Goal: Task Accomplishment & Management: Manage account settings

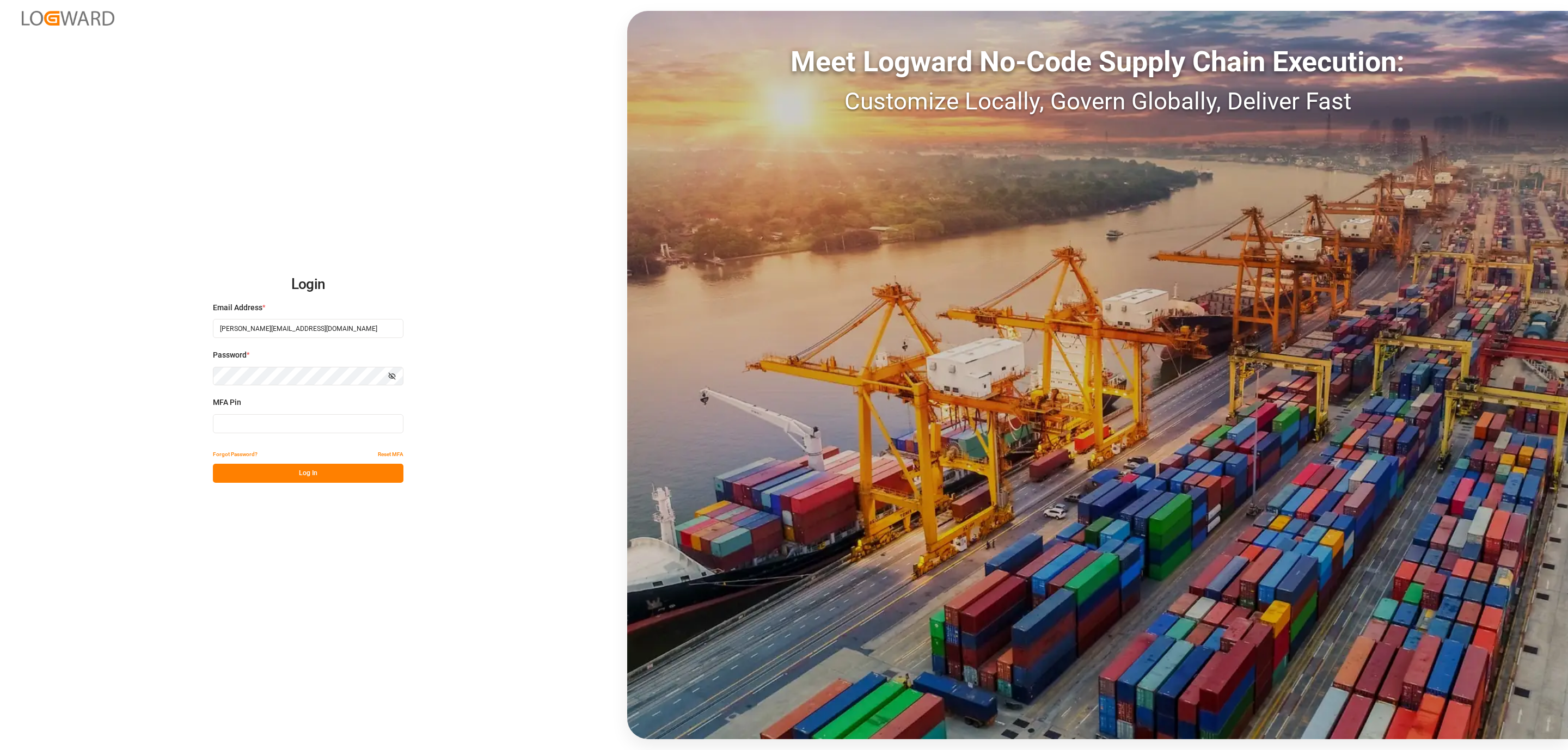
click at [265, 430] on input at bounding box center [308, 424] width 191 height 19
type input "379424"
click at [260, 476] on button "Log In" at bounding box center [308, 473] width 191 height 19
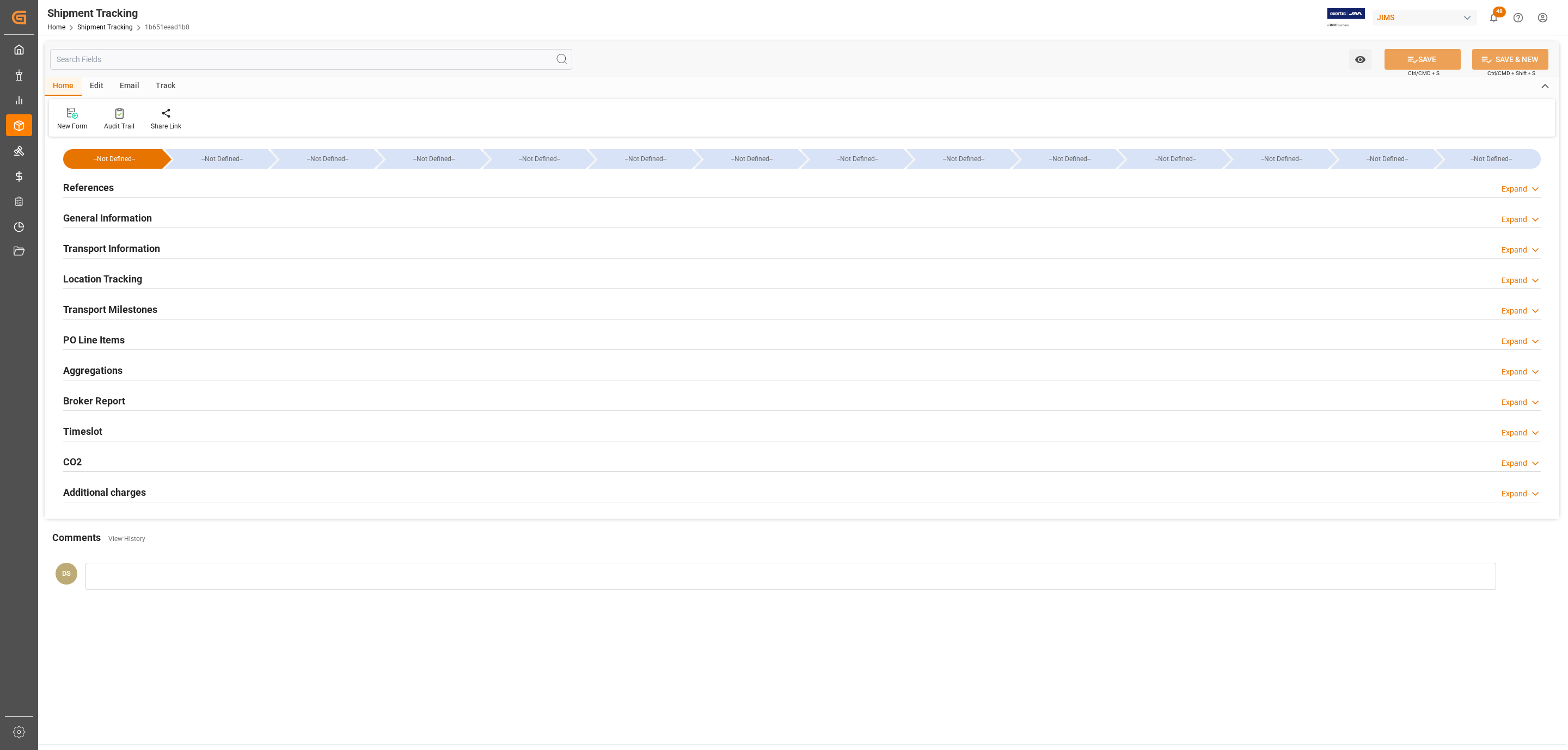
type input "[DATE]"
type input "[DATE] 00:00"
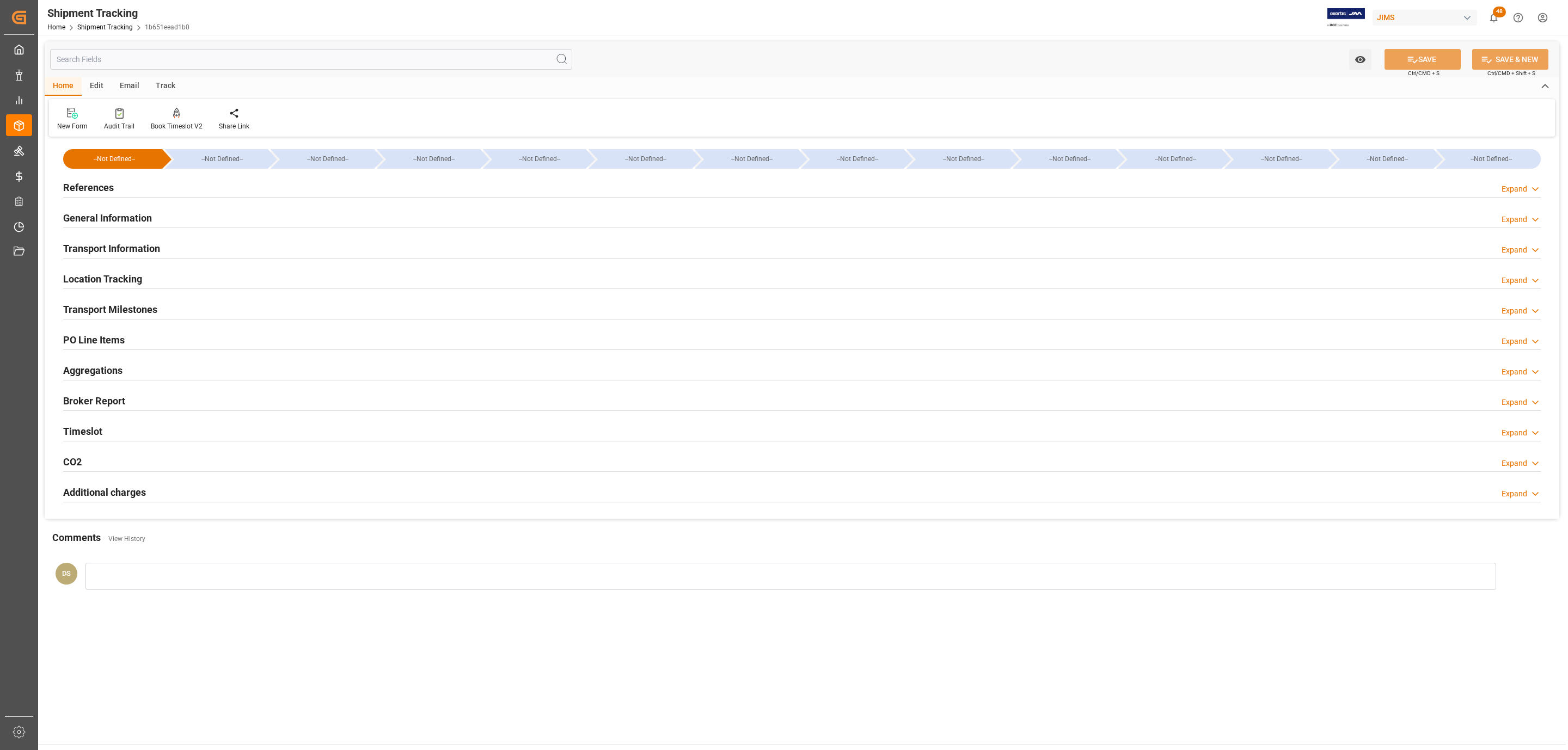
click at [143, 314] on h2 "Transport Milestones" at bounding box center [110, 309] width 94 height 15
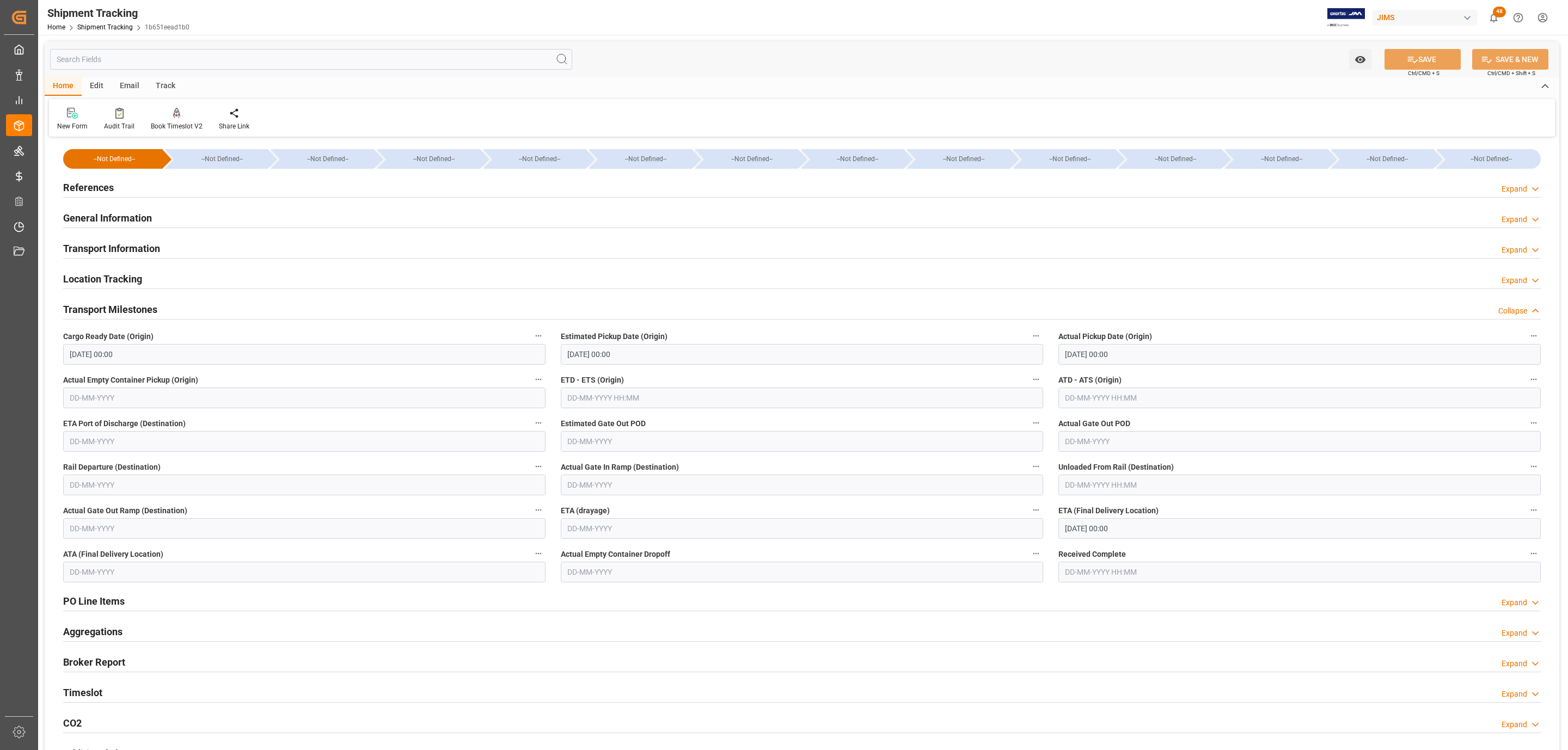
click at [130, 186] on div "References Expand" at bounding box center [802, 186] width 1478 height 21
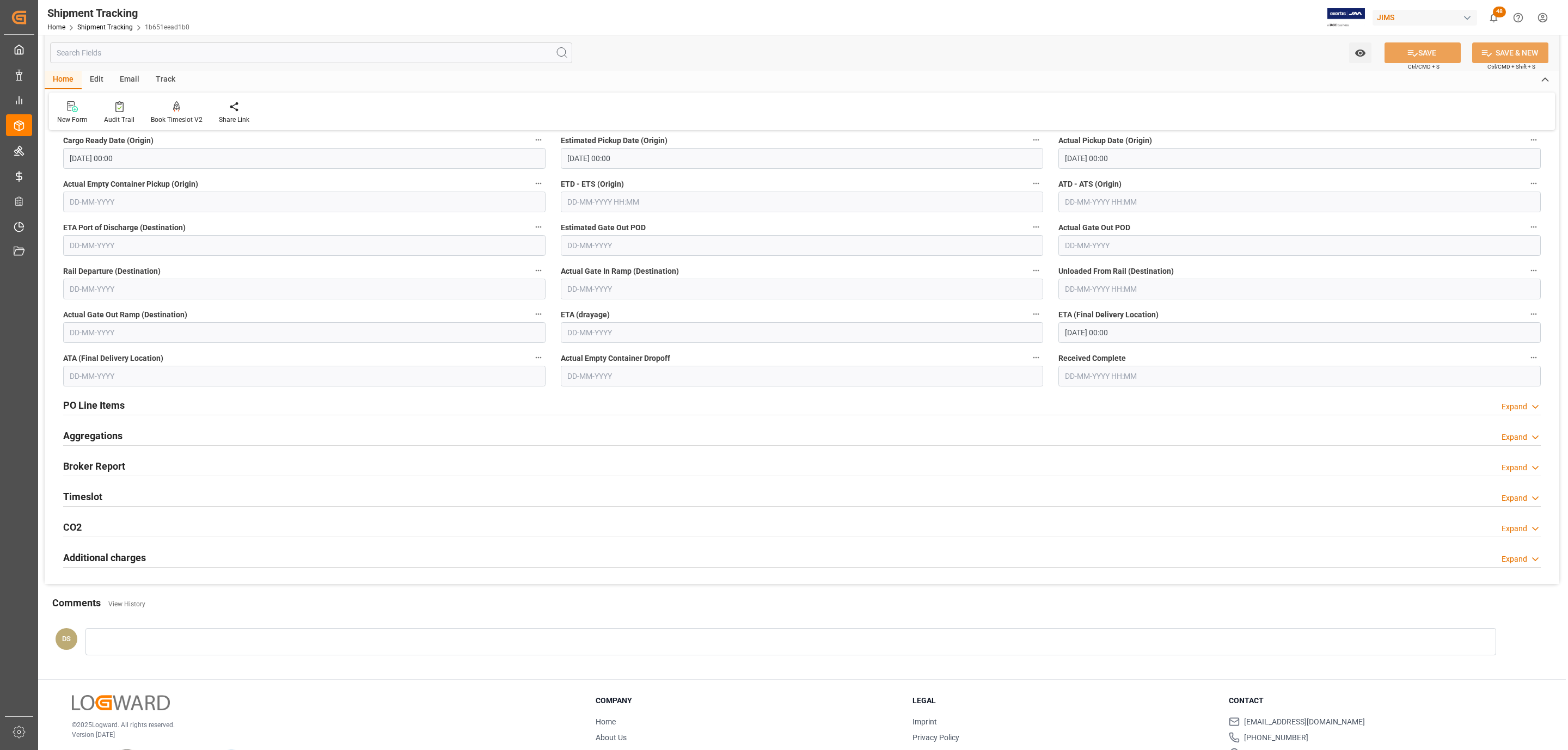
scroll to position [384, 0]
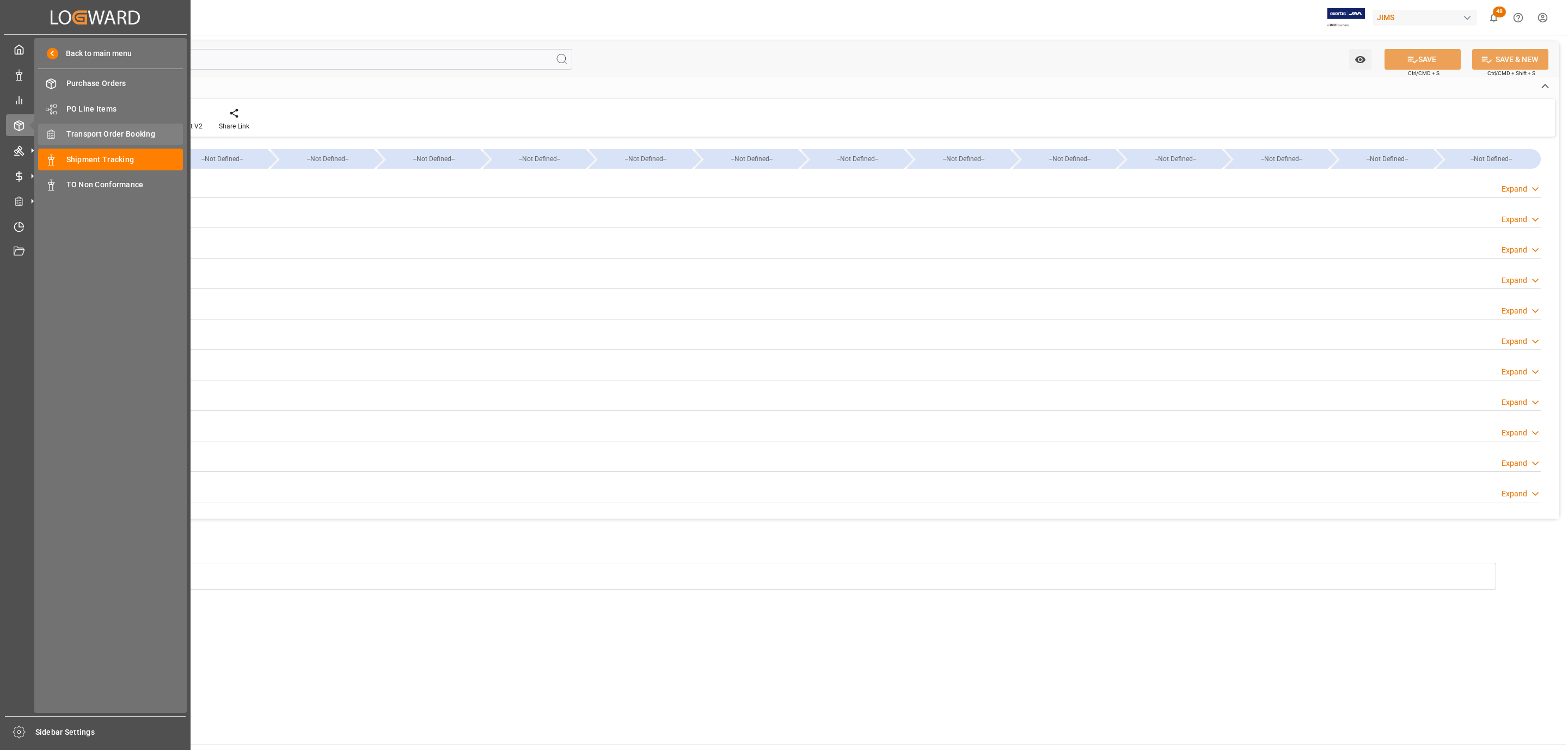
click at [144, 128] on span "Transport Order Booking" at bounding box center [125, 134] width 117 height 11
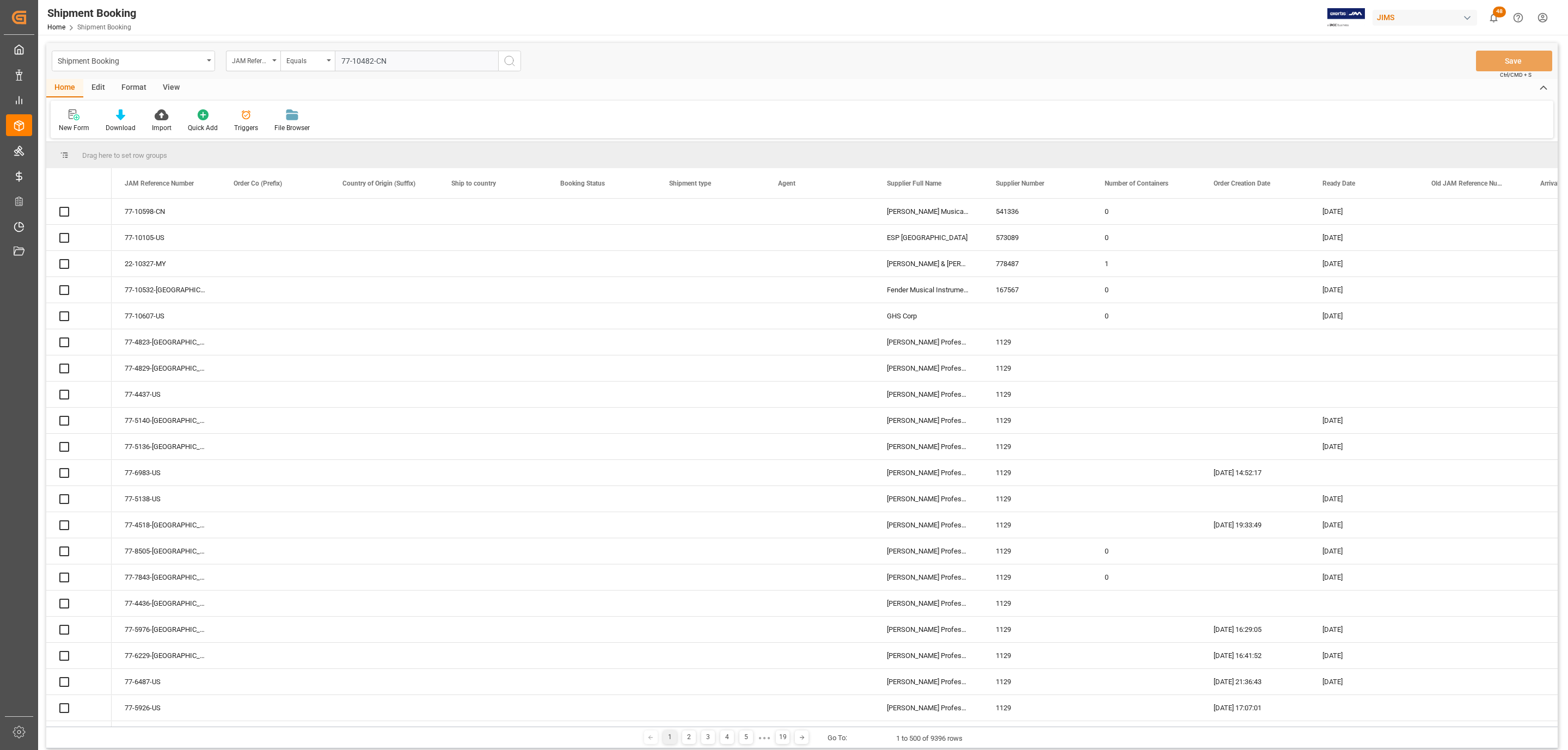
type input "77-10482-CN"
click at [510, 60] on icon "search button" at bounding box center [510, 61] width 13 height 13
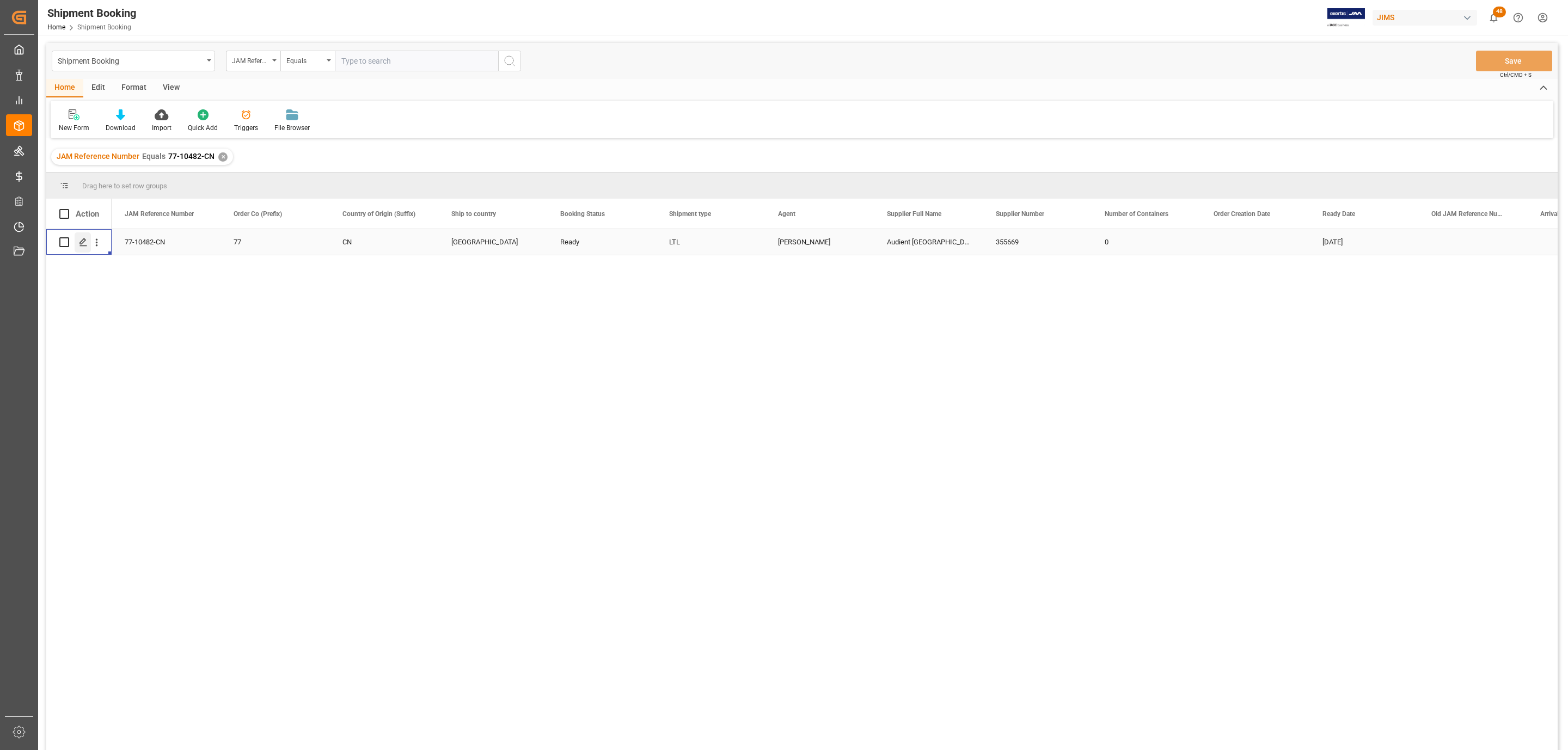
click at [80, 244] on polygon "Press SPACE to select this row." at bounding box center [83, 242] width 6 height 6
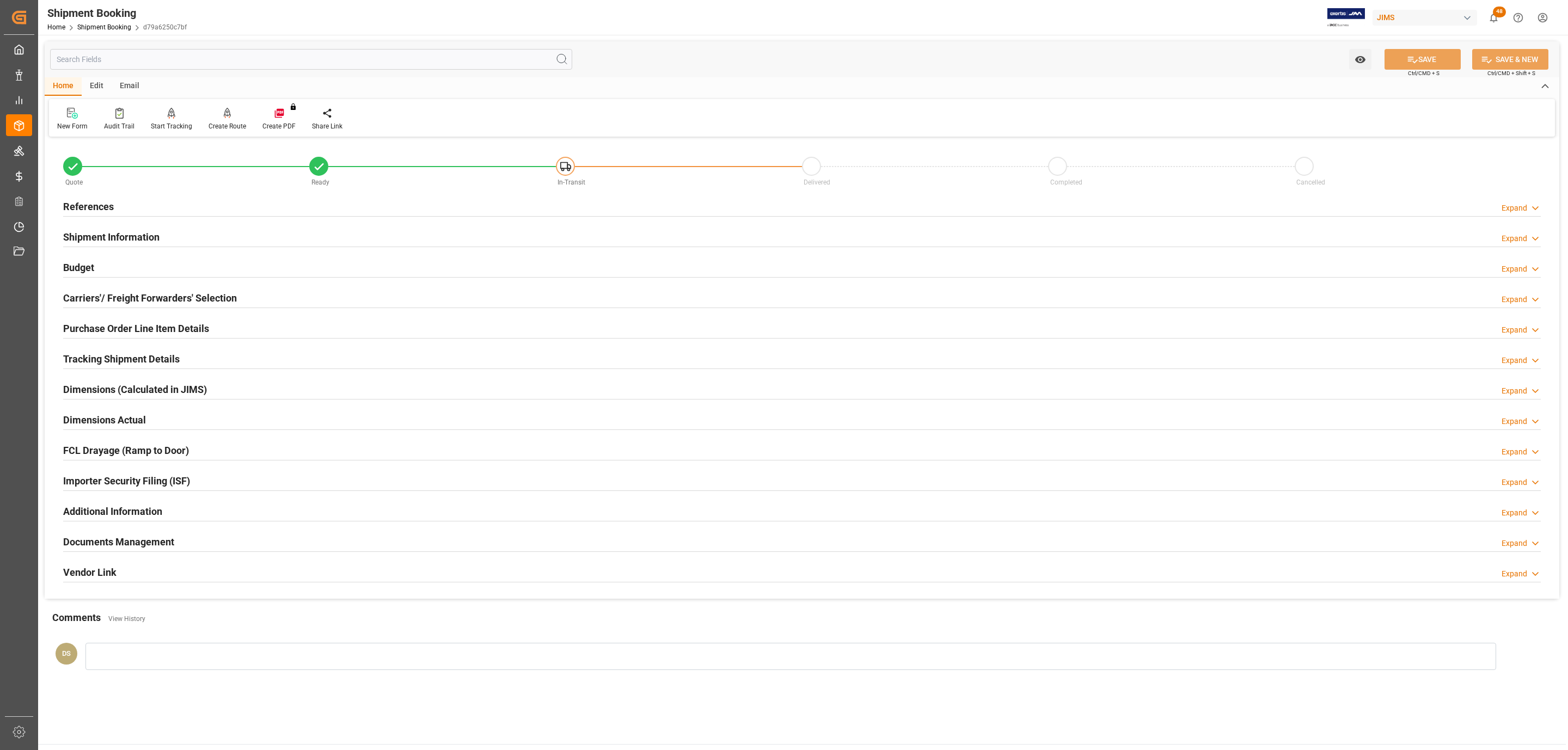
click at [83, 238] on h2 "Shipment Information" at bounding box center [111, 236] width 96 height 15
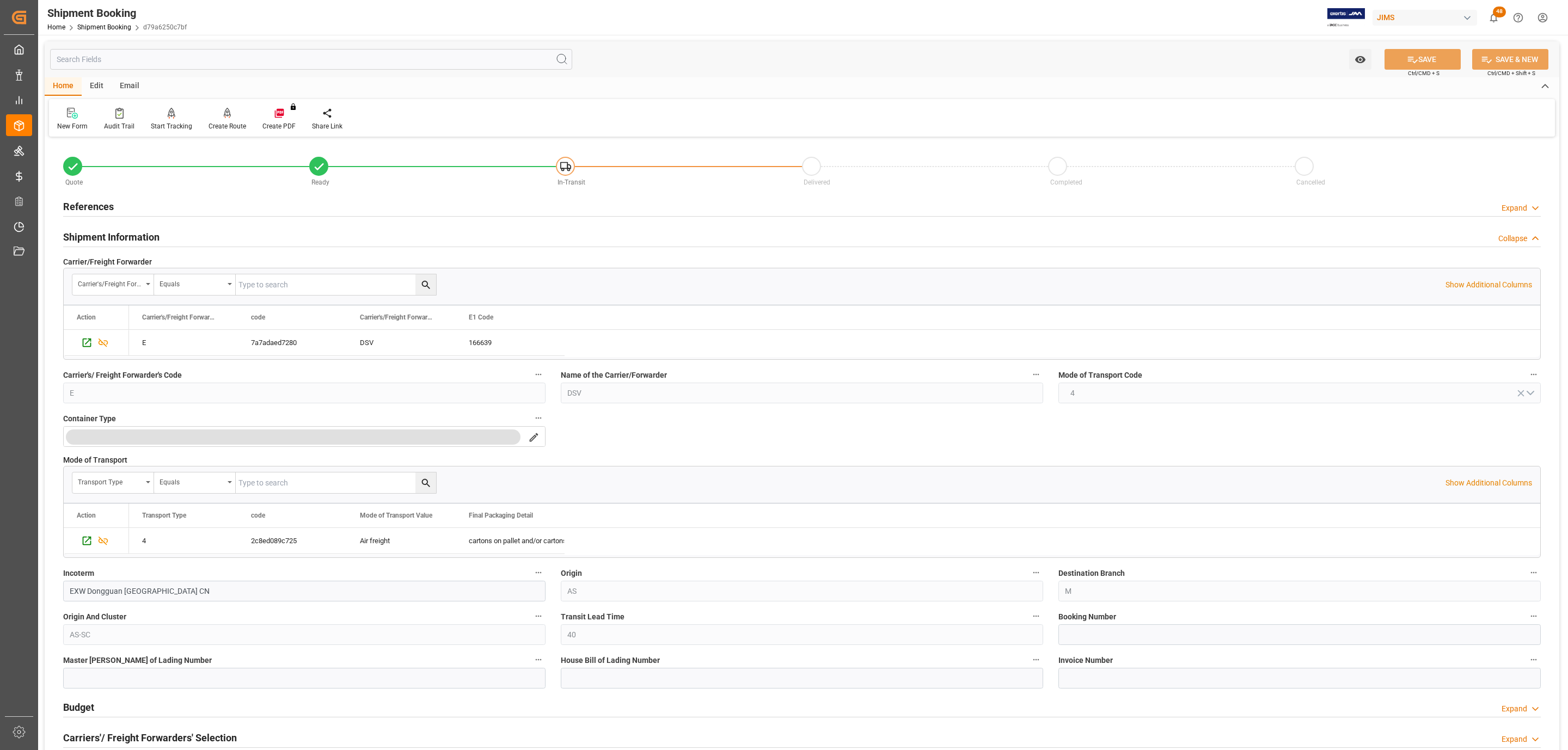
click at [112, 236] on h2 "Shipment Information" at bounding box center [111, 236] width 96 height 15
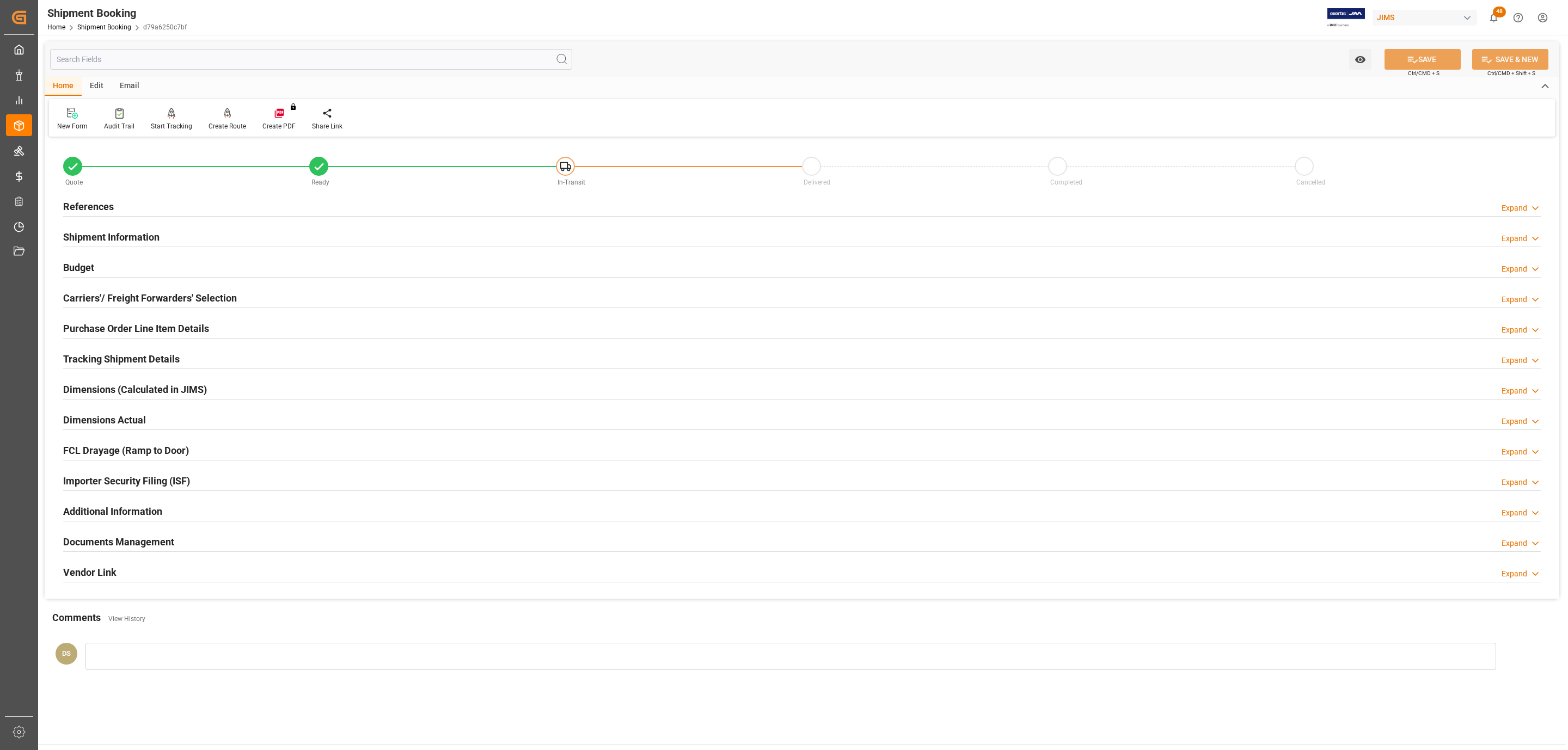
click at [85, 260] on h2 "Budget" at bounding box center [78, 267] width 31 height 15
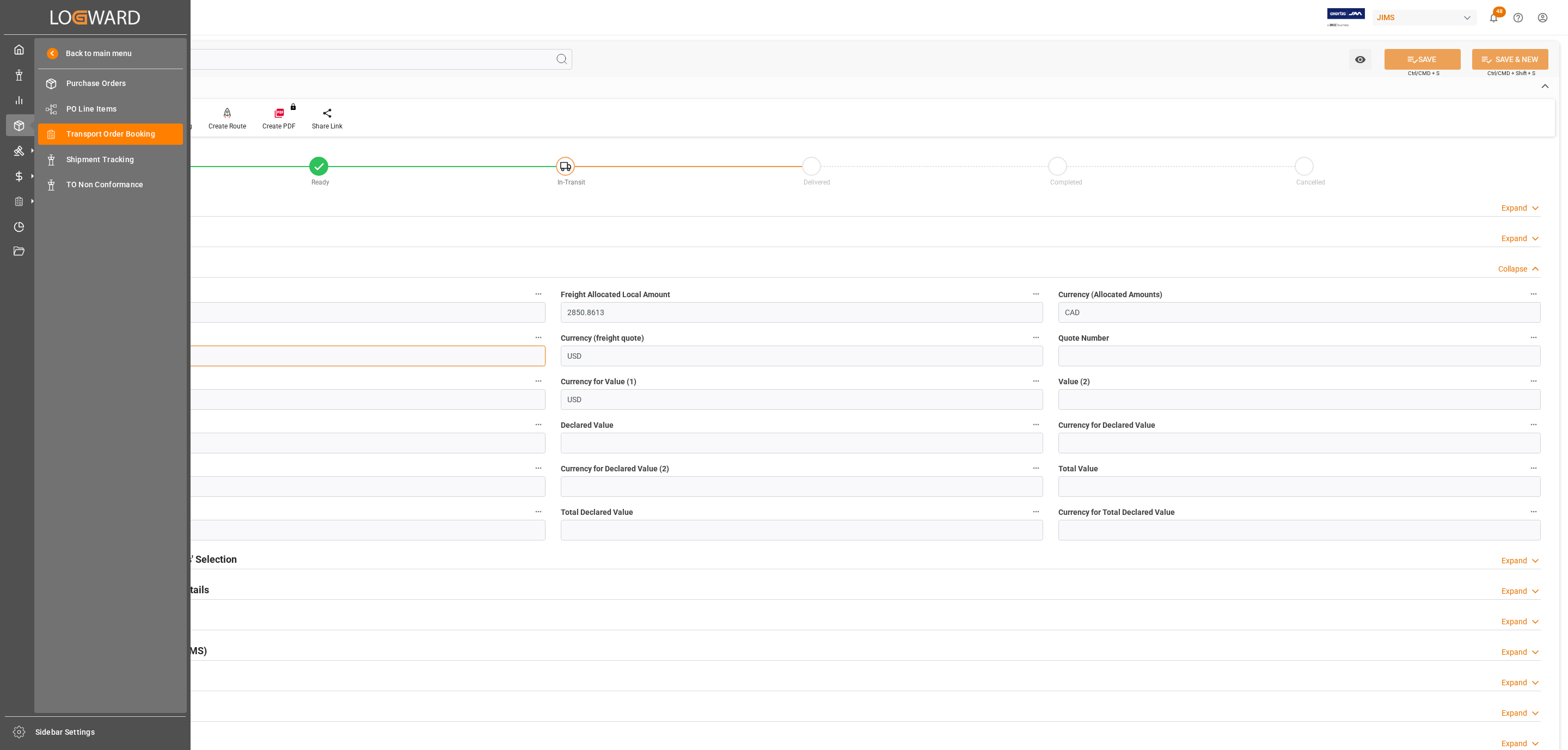
drag, startPoint x: 126, startPoint y: 351, endPoint x: 19, endPoint y: 353, distance: 107.0
click at [19, 353] on div "Created by potrace 1.15, written by [PERSON_NAME] [DATE]-[DATE] Created by potr…" at bounding box center [784, 375] width 1568 height 750
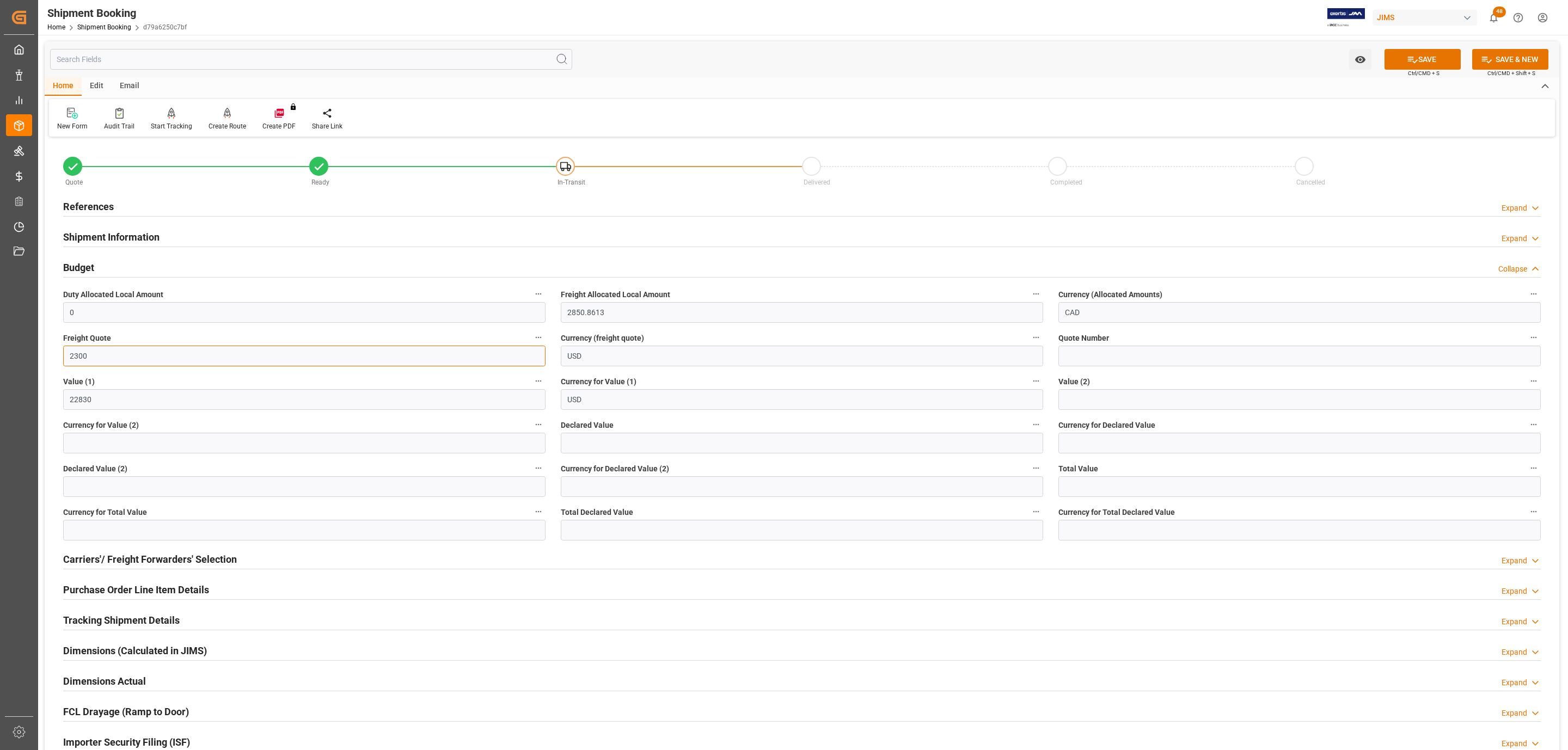
type input "2300"
click at [1092, 358] on input at bounding box center [1300, 356] width 483 height 21
paste input "QMTL00345888"
type input "QMTL00345888"
click at [1415, 49] on button "SAVE" at bounding box center [1423, 60] width 76 height 21
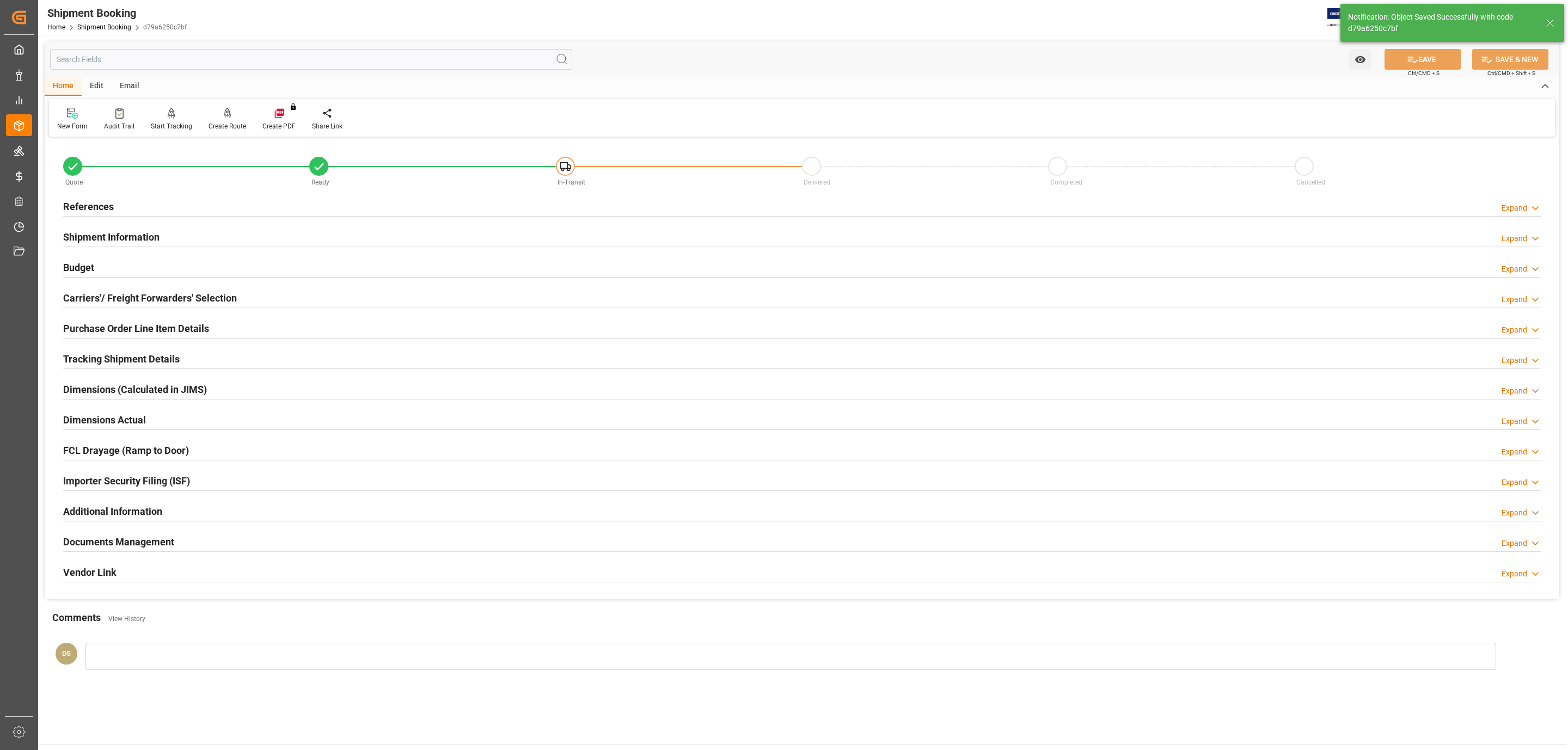
click at [141, 546] on h2 "Documents Management" at bounding box center [119, 541] width 111 height 15
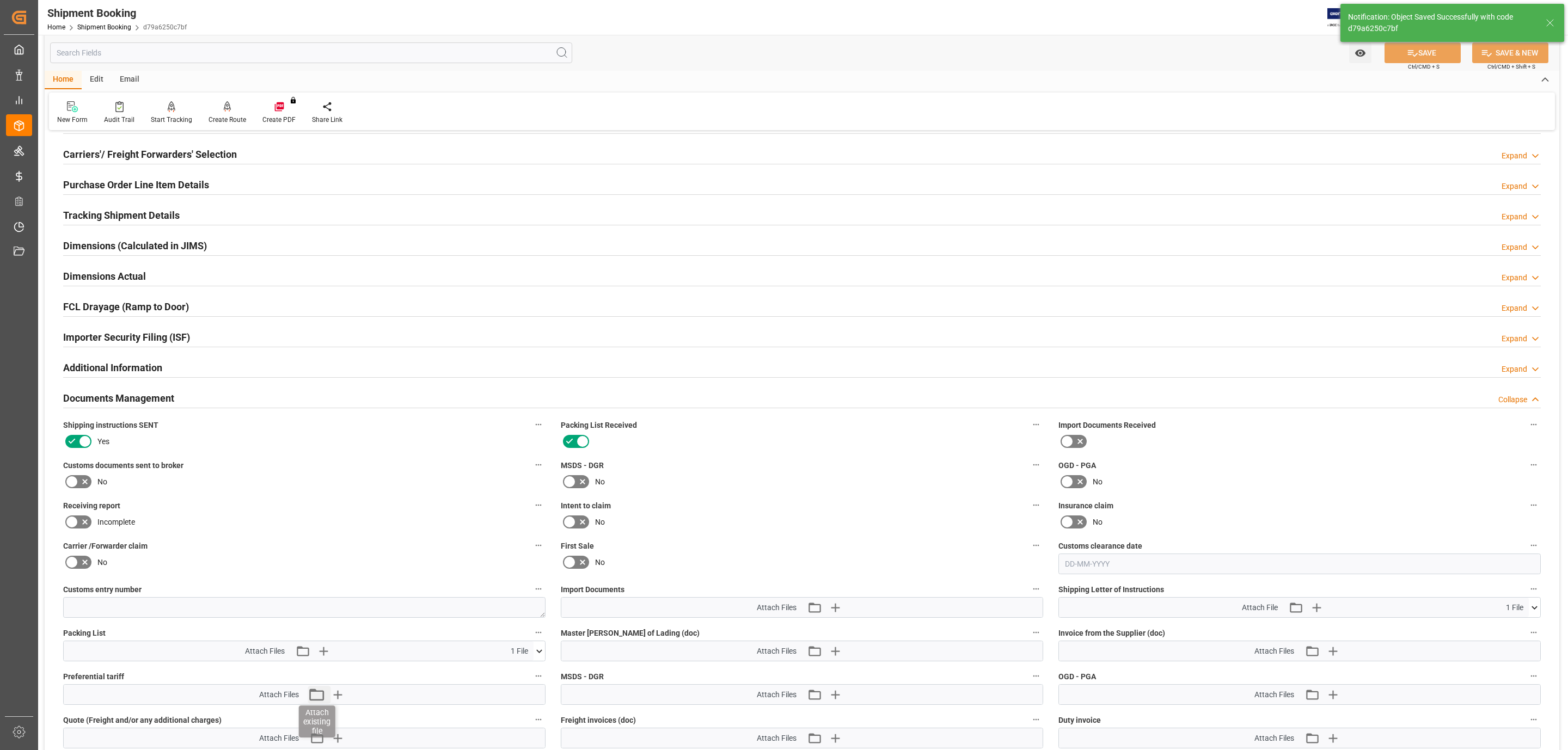
scroll to position [408, 0]
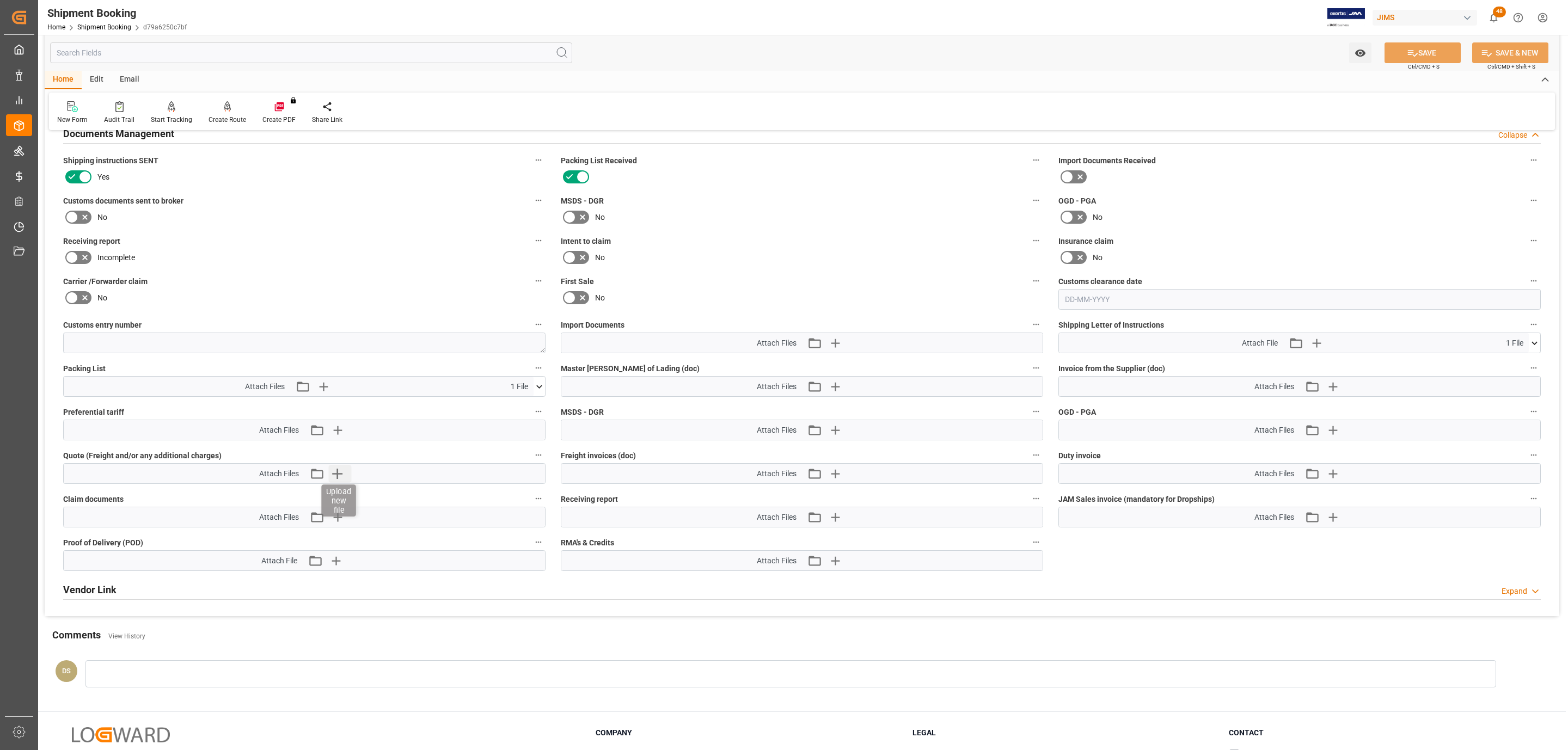
click at [341, 480] on icon "button" at bounding box center [337, 473] width 17 height 17
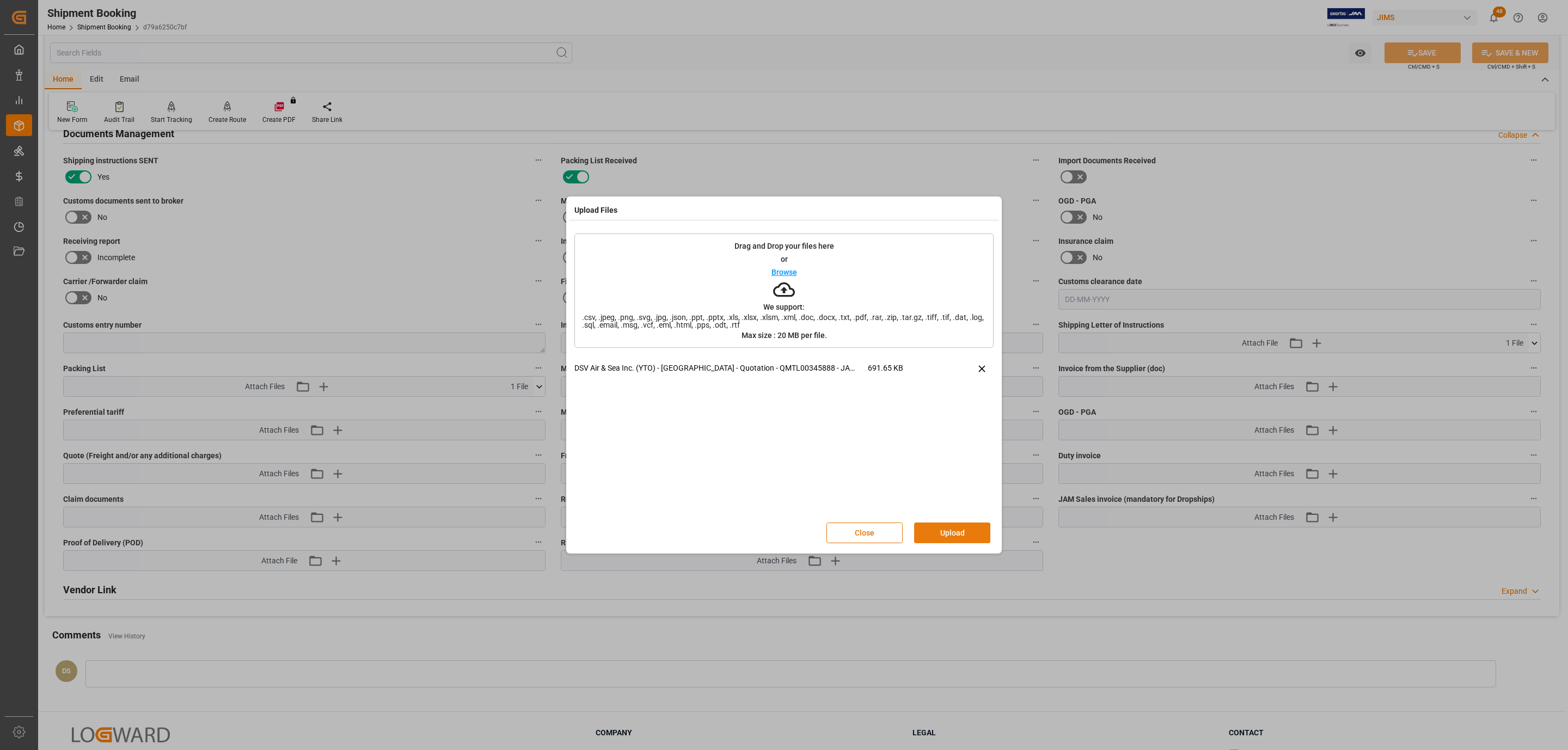
click at [967, 536] on button "Upload" at bounding box center [952, 533] width 76 height 21
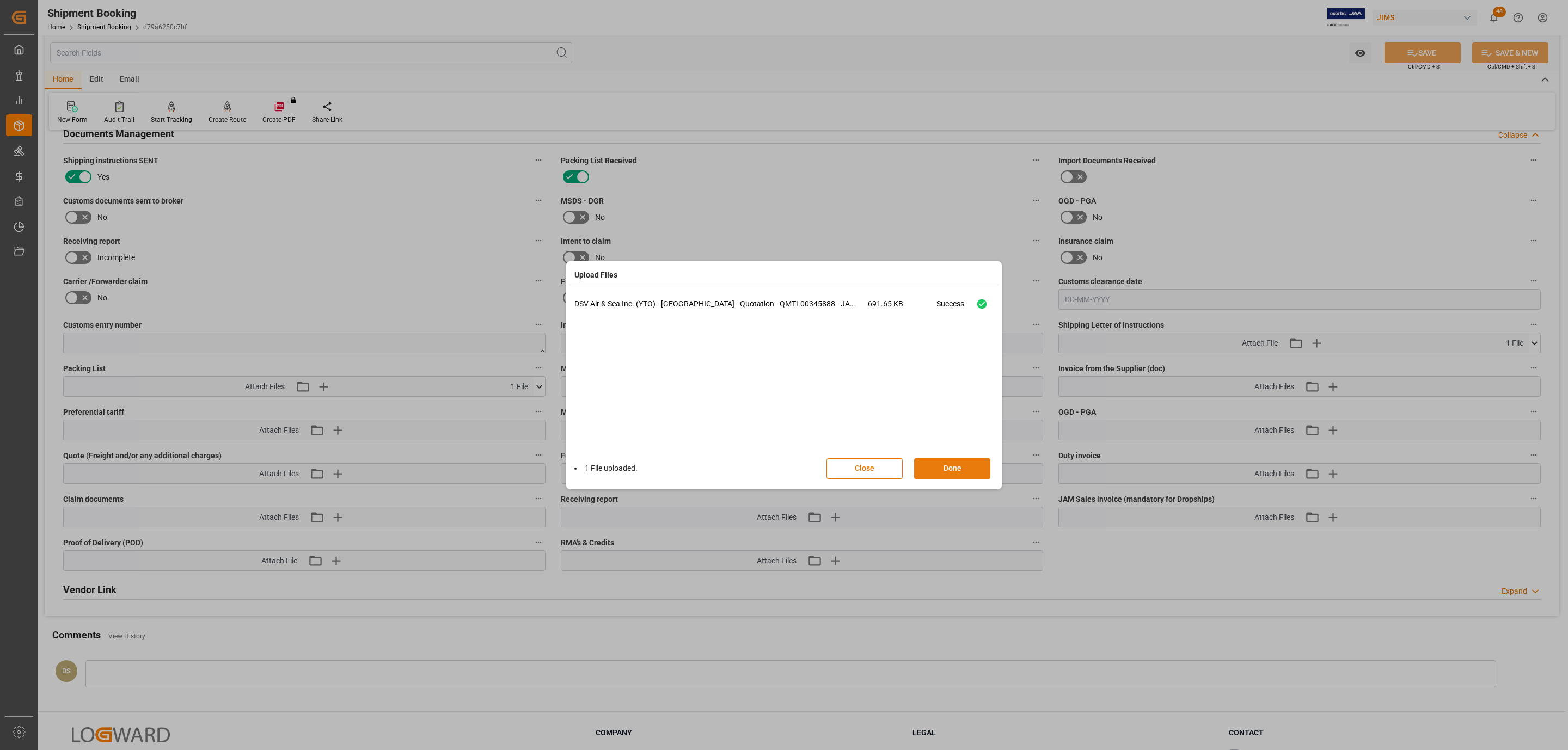
click at [942, 462] on button "Done" at bounding box center [952, 469] width 76 height 21
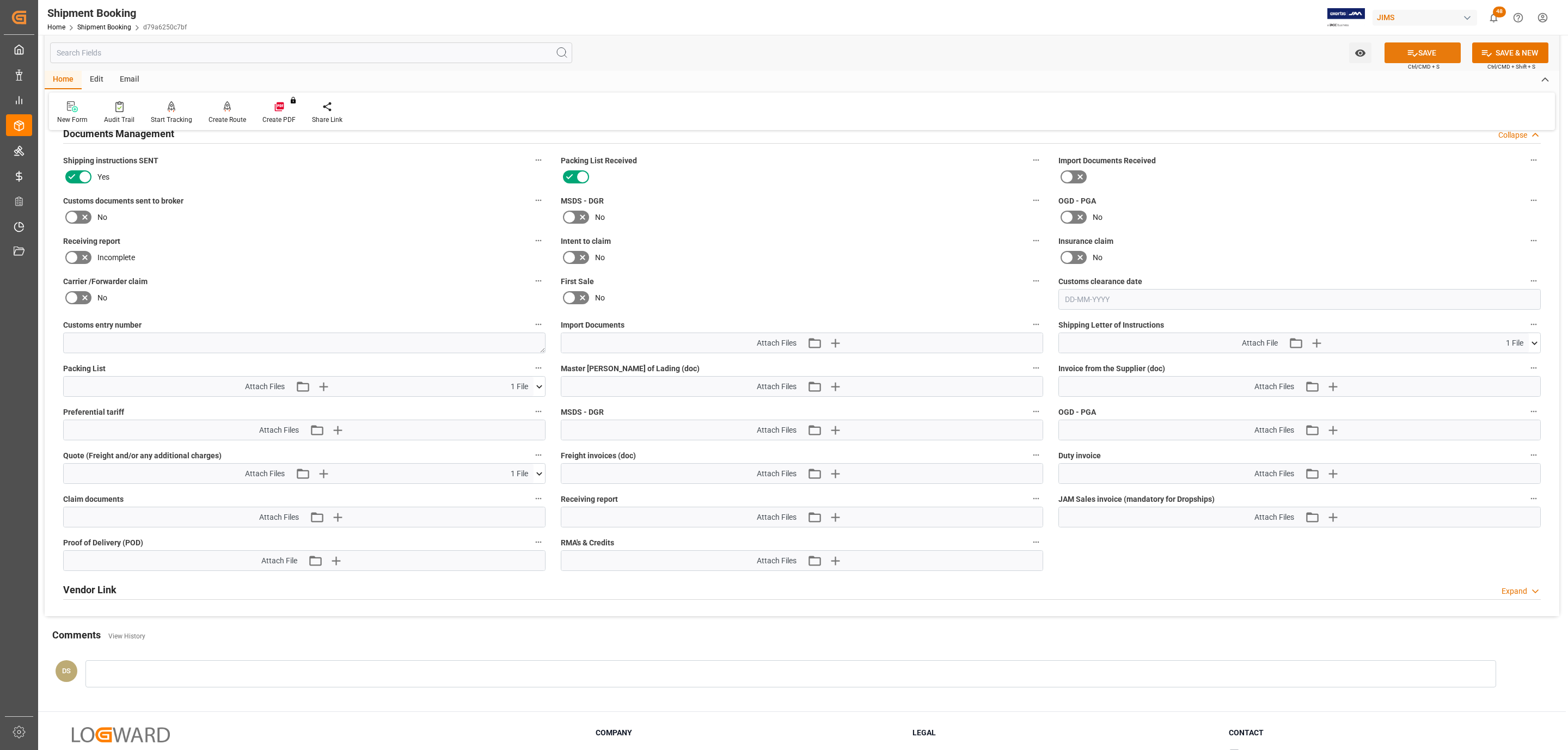
click at [1420, 56] on button "SAVE" at bounding box center [1423, 53] width 76 height 21
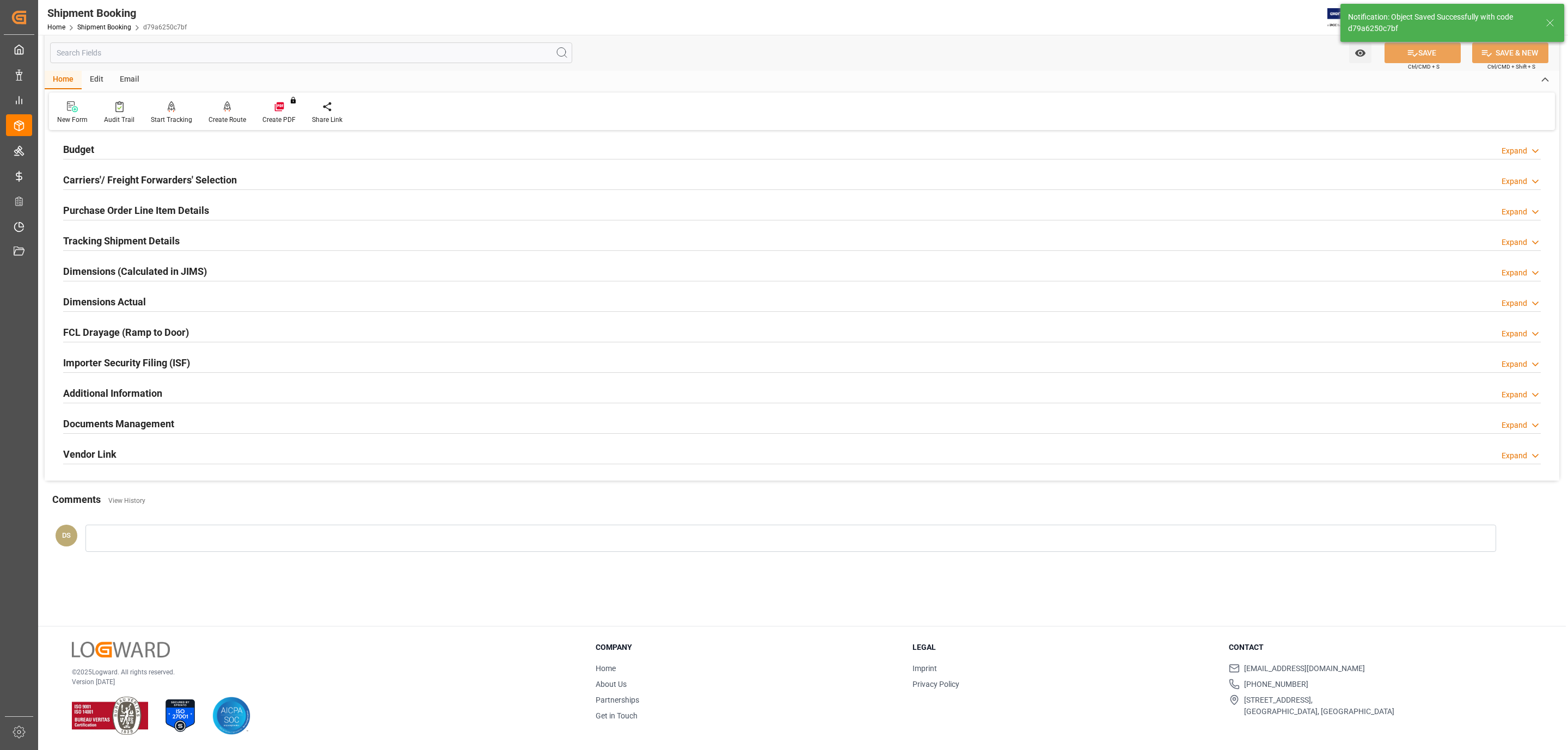
scroll to position [118, 0]
click at [139, 175] on h2 "Carriers'/ Freight Forwarders' Selection" at bounding box center [150, 180] width 173 height 15
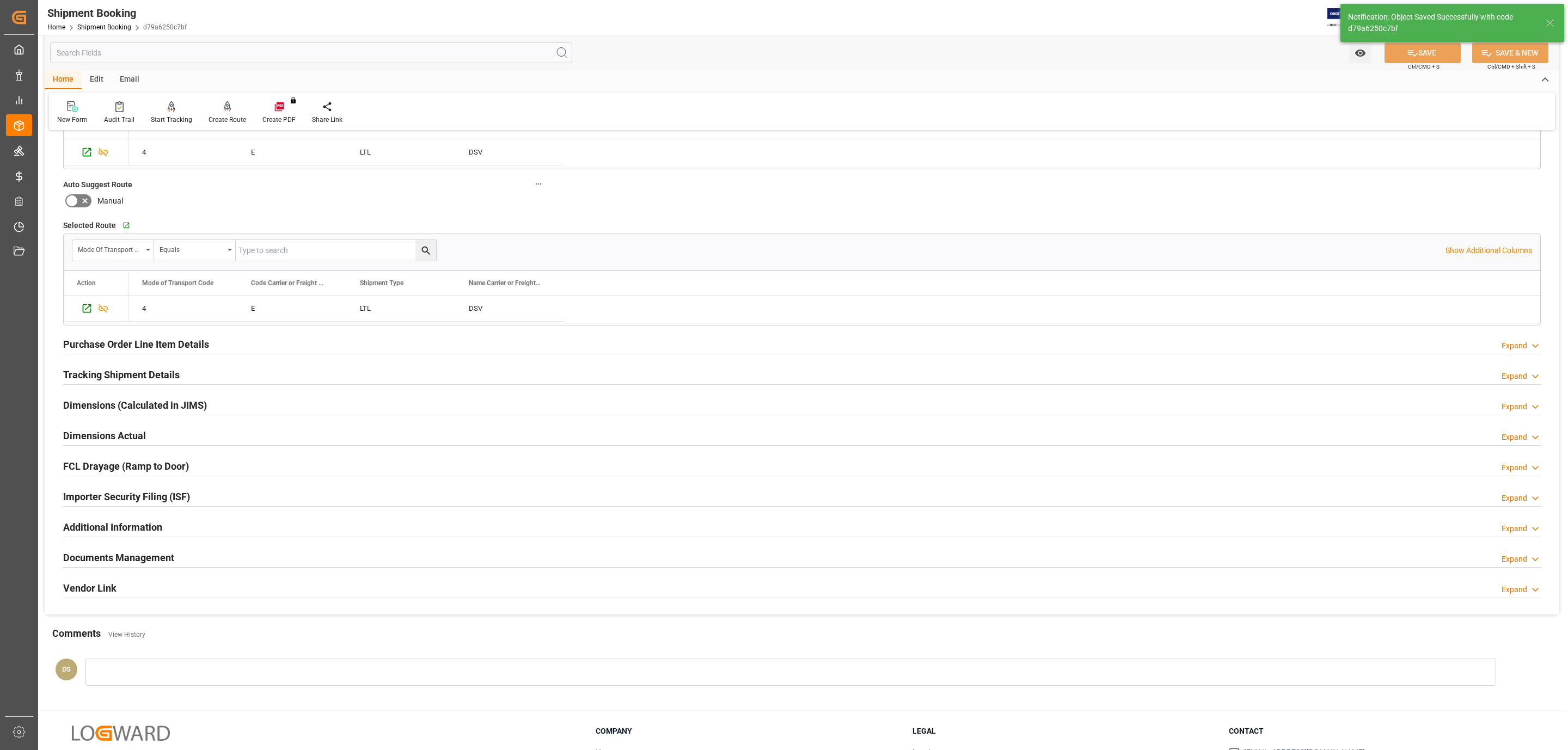
scroll to position [100, 0]
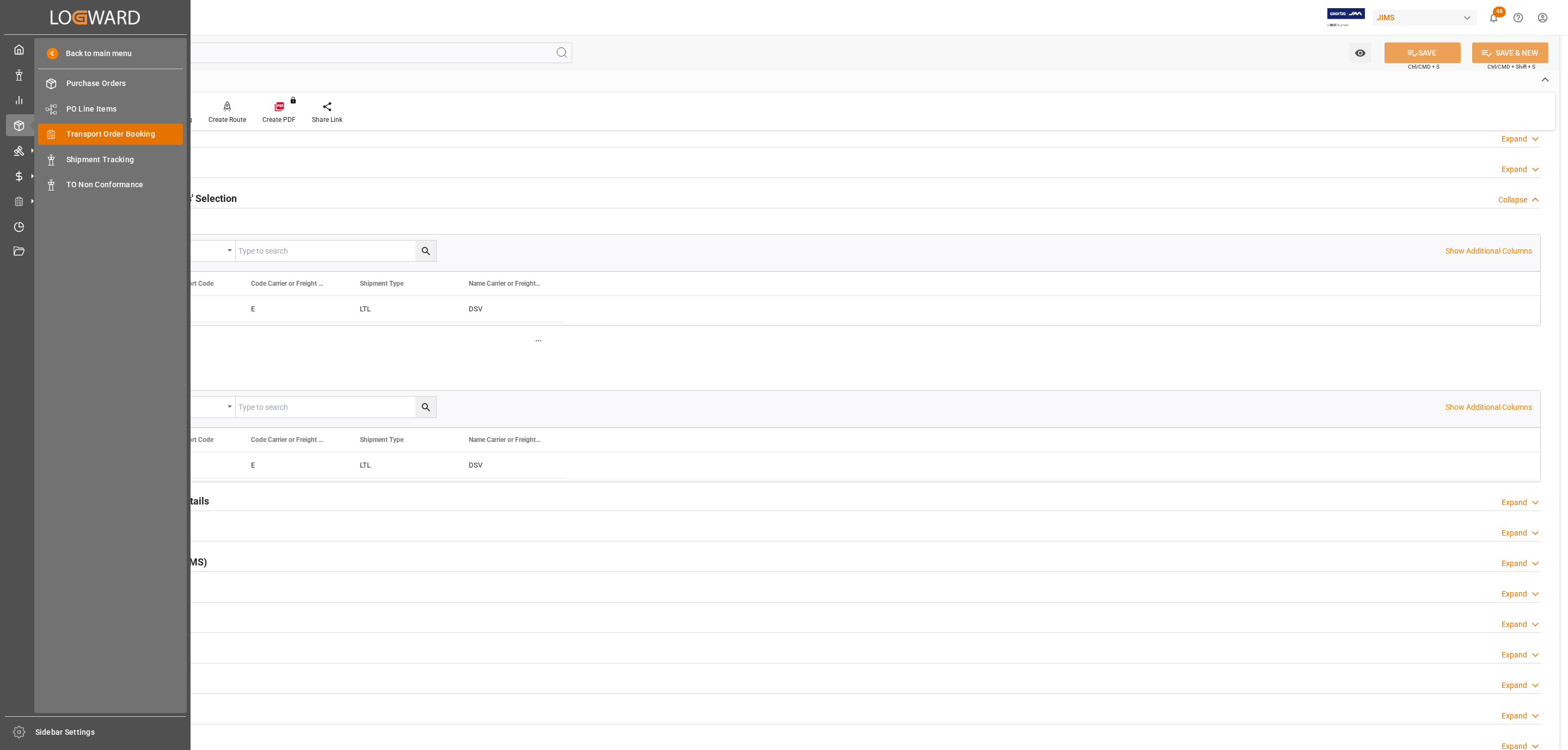
click at [135, 130] on span "Transport Order Booking" at bounding box center [125, 134] width 117 height 11
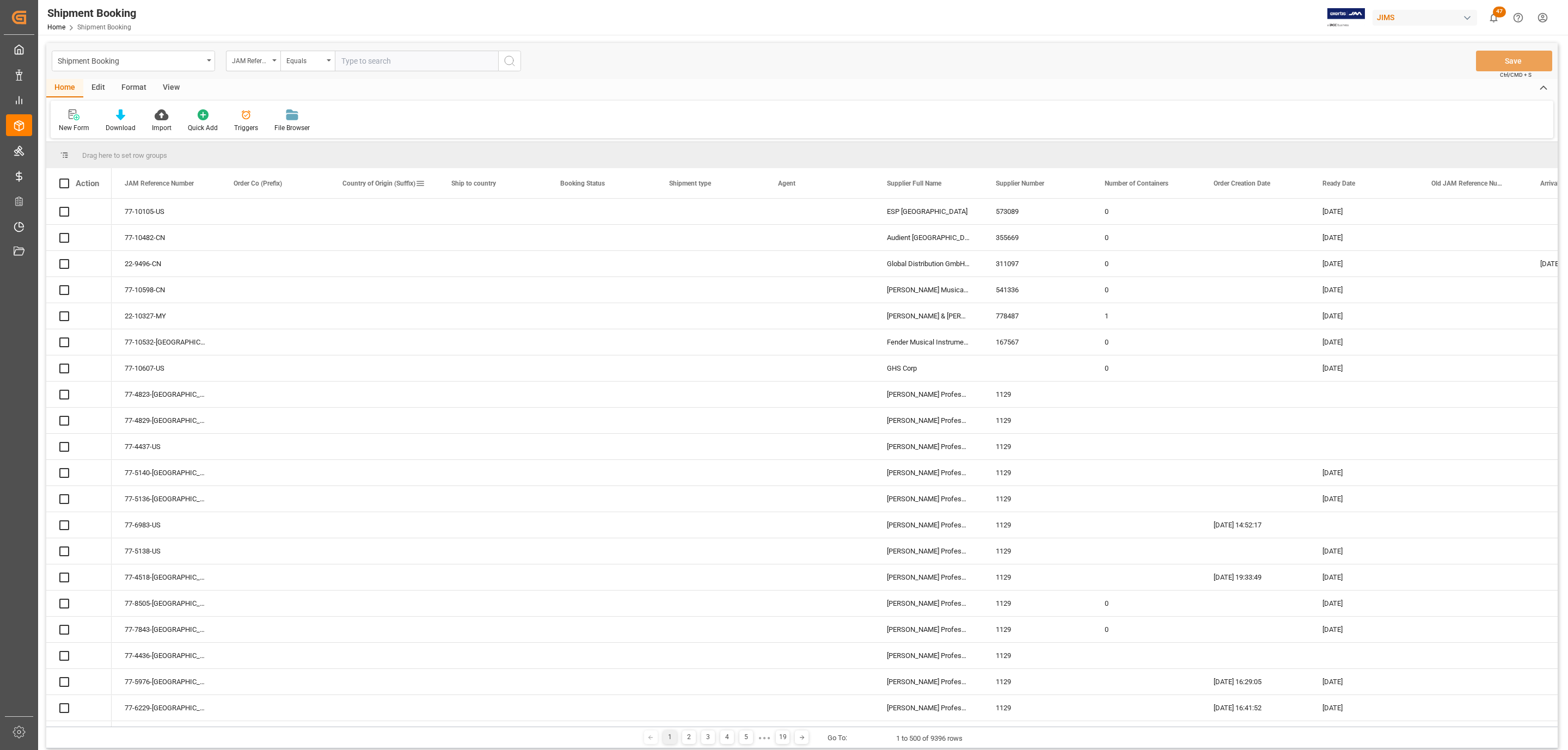
paste input "77-10506-US"
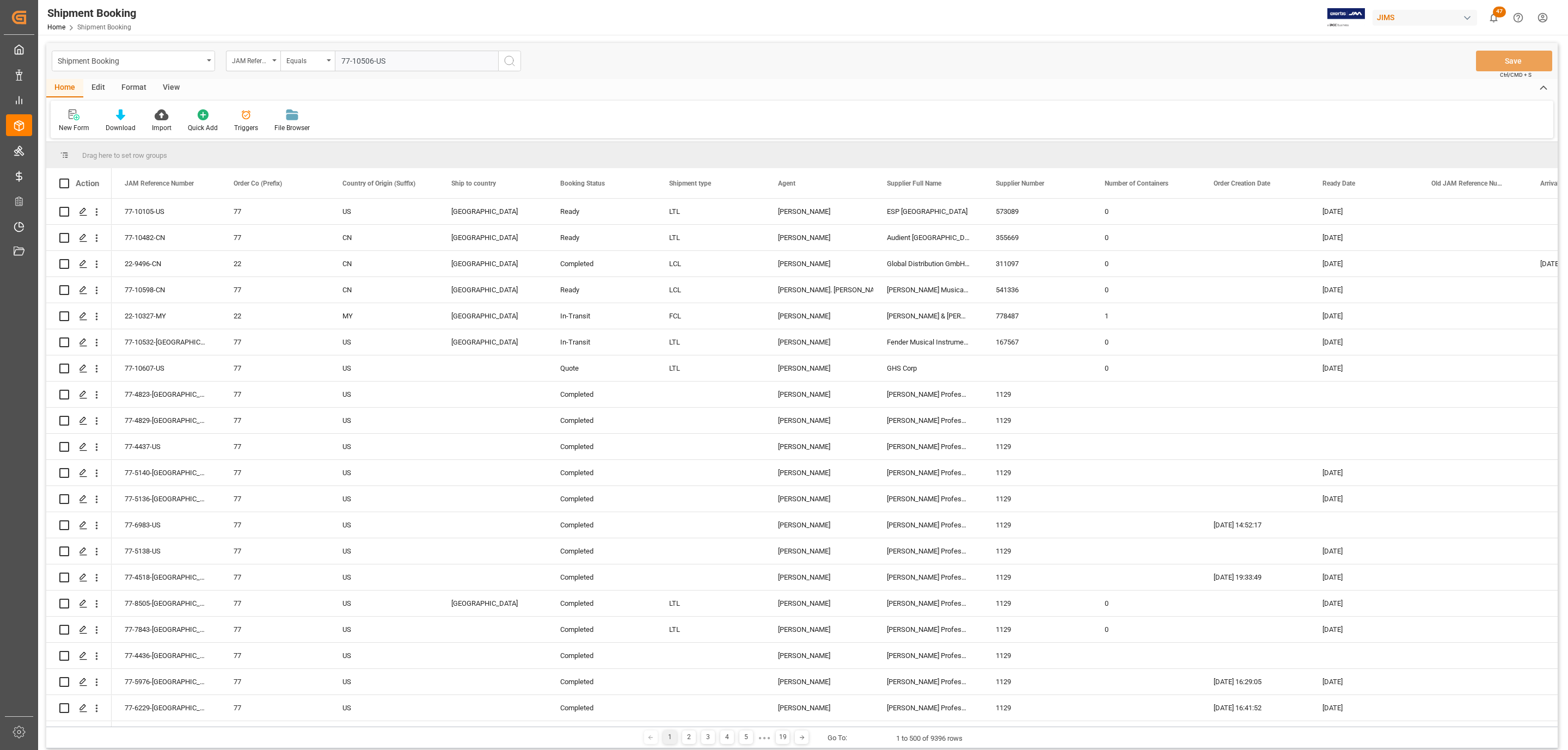
type input "77-10506-US"
click at [510, 61] on icon "search button" at bounding box center [510, 61] width 13 height 13
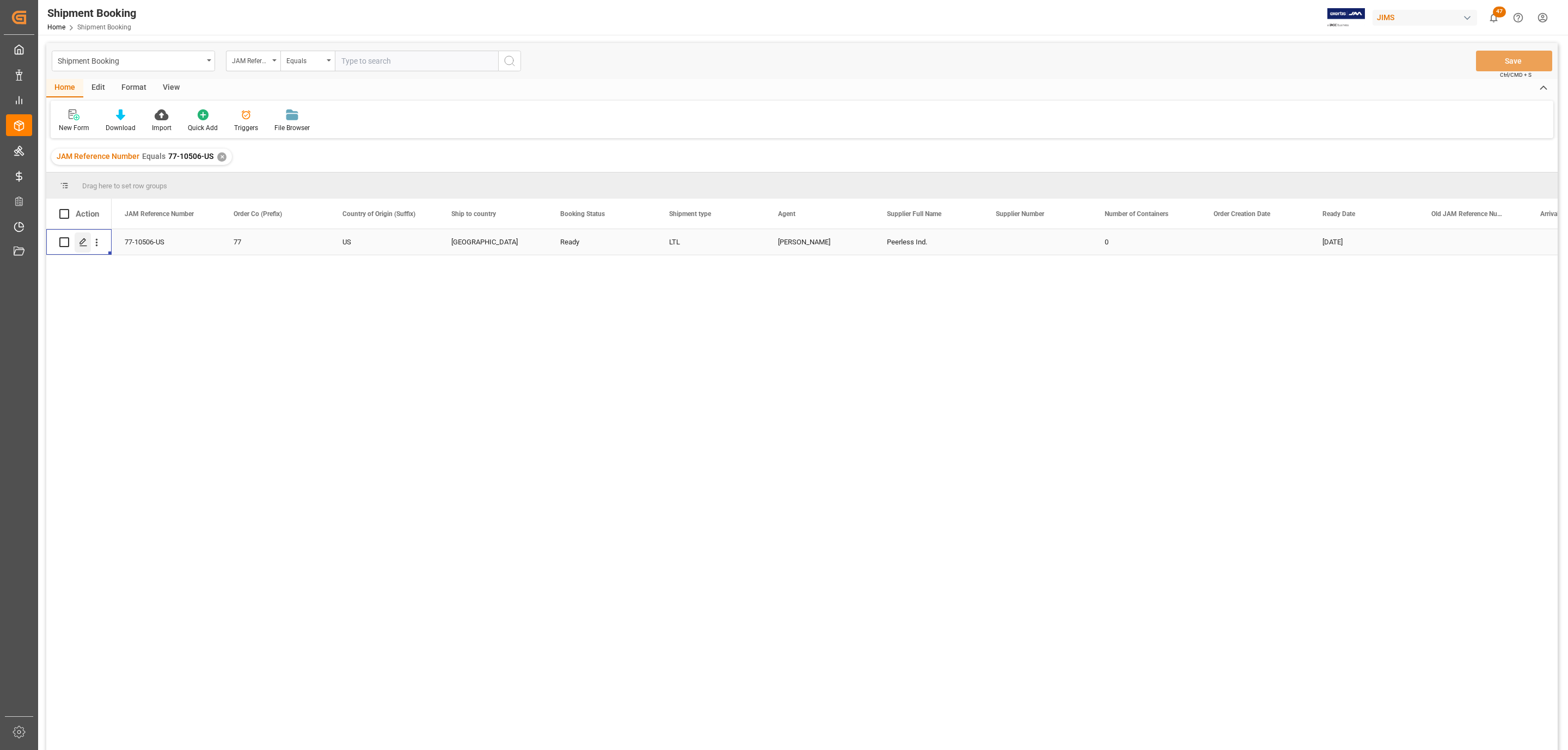
click at [79, 243] on icon "Press SPACE to select this row." at bounding box center [83, 242] width 9 height 9
